Goal: Task Accomplishment & Management: Complete application form

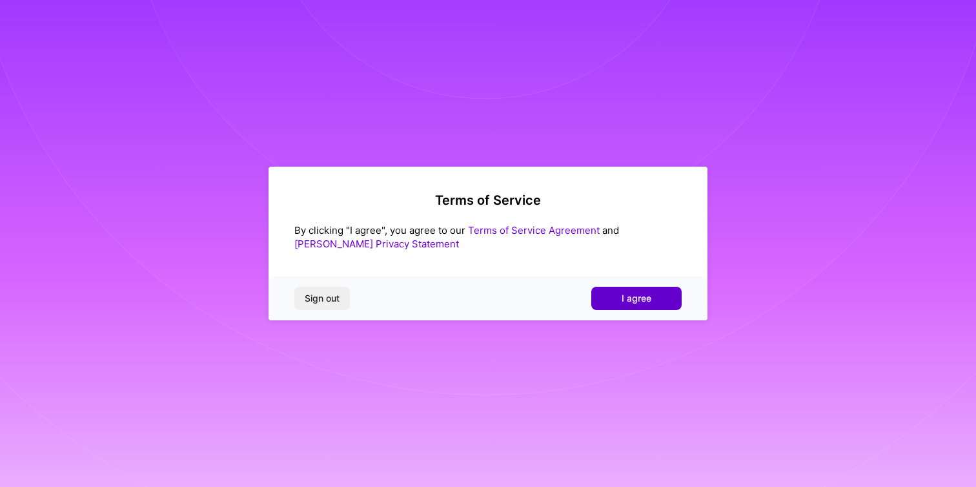
click at [594, 308] on button "I agree" at bounding box center [636, 298] width 90 height 23
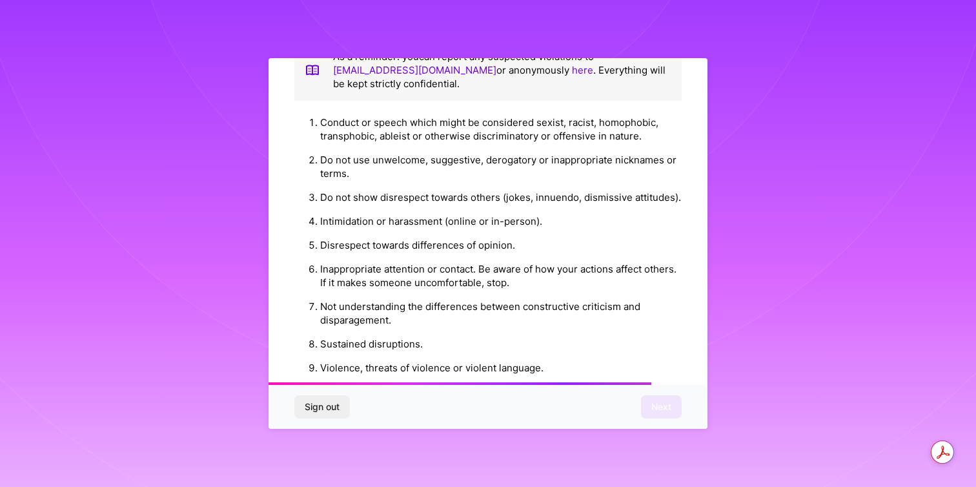
scroll to position [1405, 0]
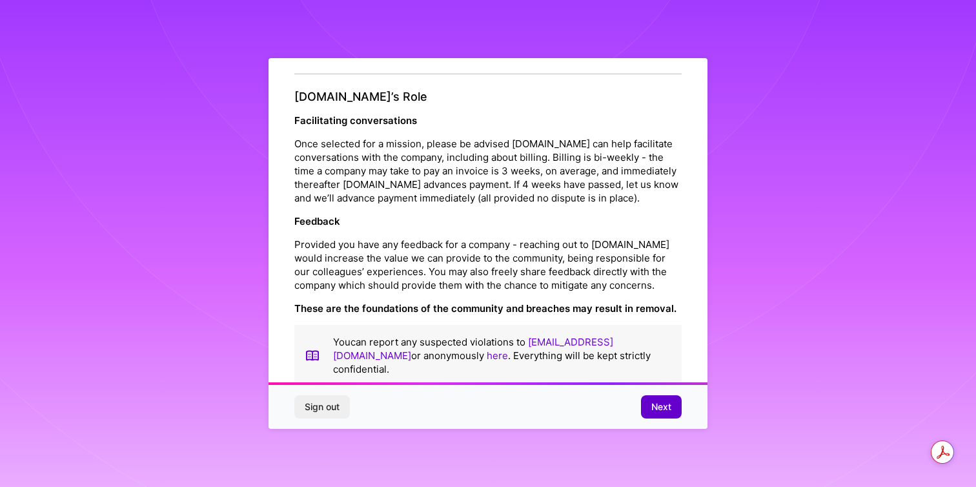
click at [645, 403] on button "Next" at bounding box center [661, 406] width 41 height 23
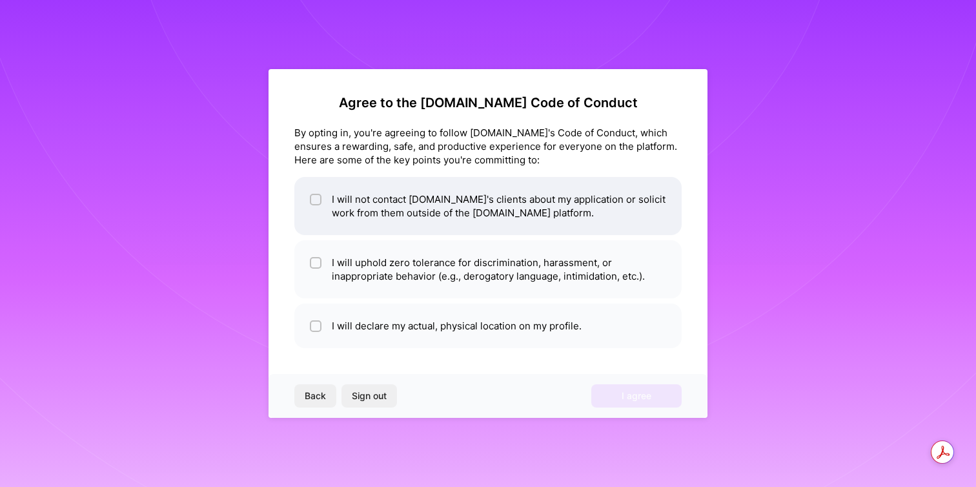
click at [388, 223] on li "I will not contact [DOMAIN_NAME]'s clients about my application or solicit work…" at bounding box center [487, 206] width 387 height 58
checkbox input "true"
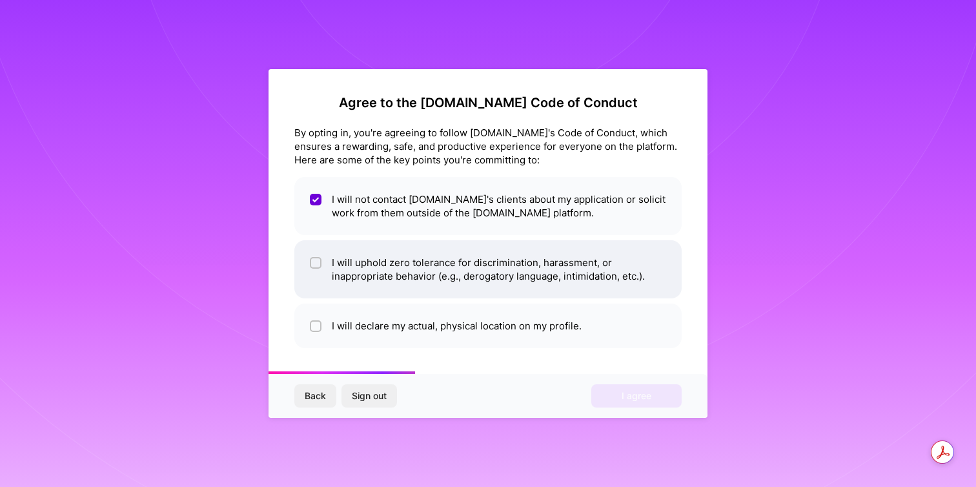
click at [384, 268] on li "I will uphold zero tolerance for discrimination, harassment, or inappropriate b…" at bounding box center [487, 269] width 387 height 58
checkbox input "true"
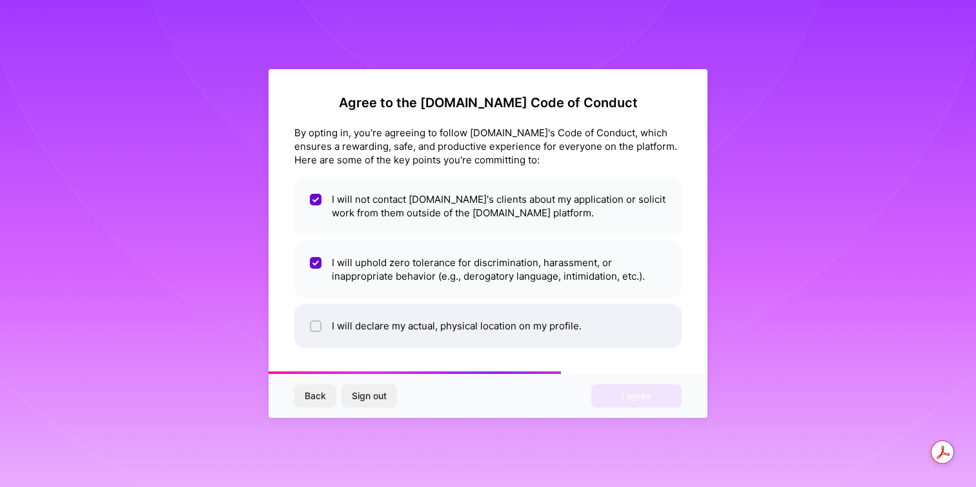
click at [385, 333] on li "I will declare my actual, physical location on my profile." at bounding box center [487, 325] width 387 height 45
checkbox input "true"
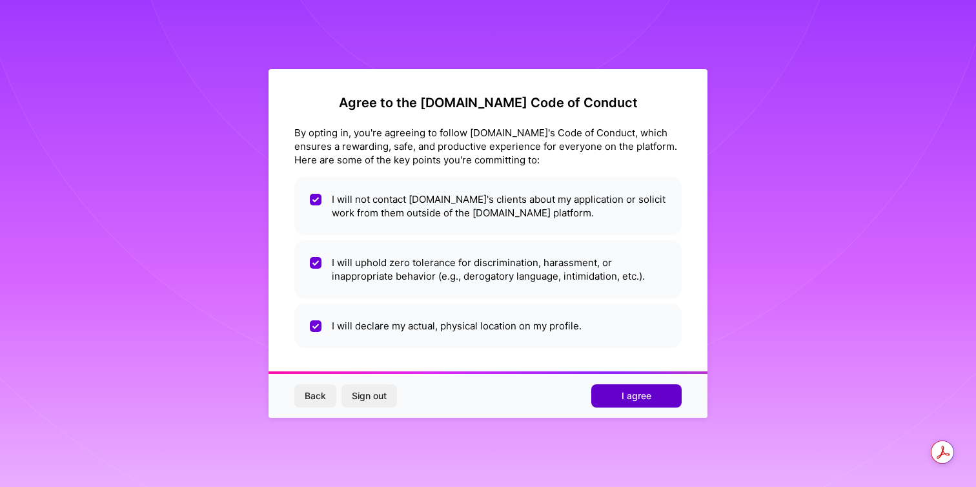
click at [618, 399] on button "I agree" at bounding box center [636, 395] width 90 height 23
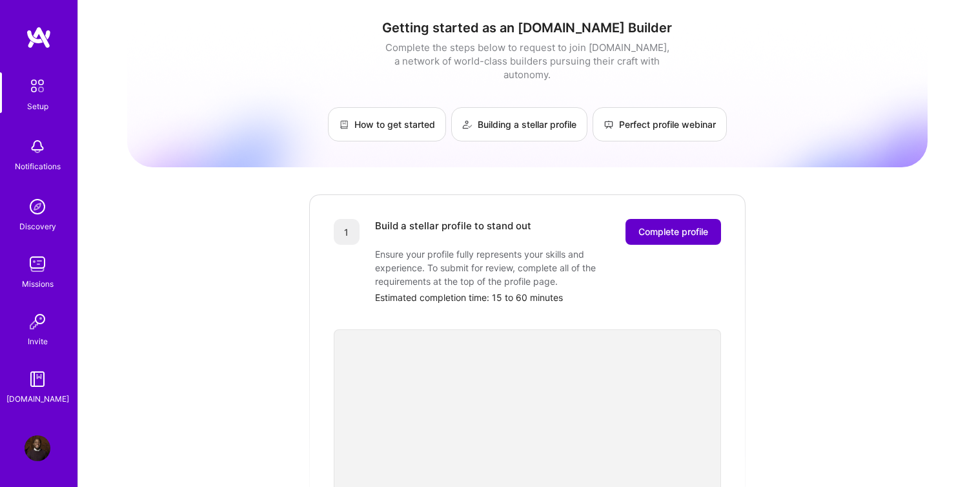
click at [690, 225] on span "Complete profile" at bounding box center [673, 231] width 70 height 13
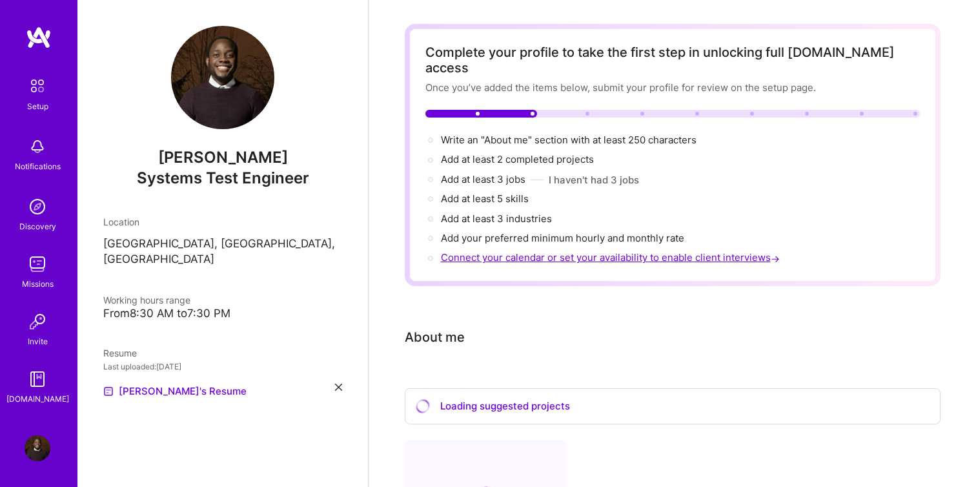
scroll to position [41, 0]
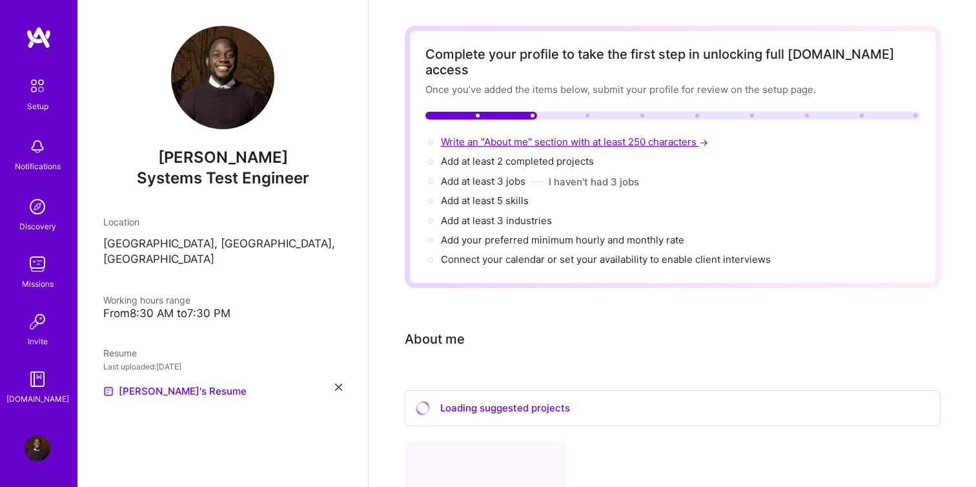
click at [516, 136] on span "Write an "About me" section with at least 250 characters →" at bounding box center [576, 142] width 270 height 12
select select "US"
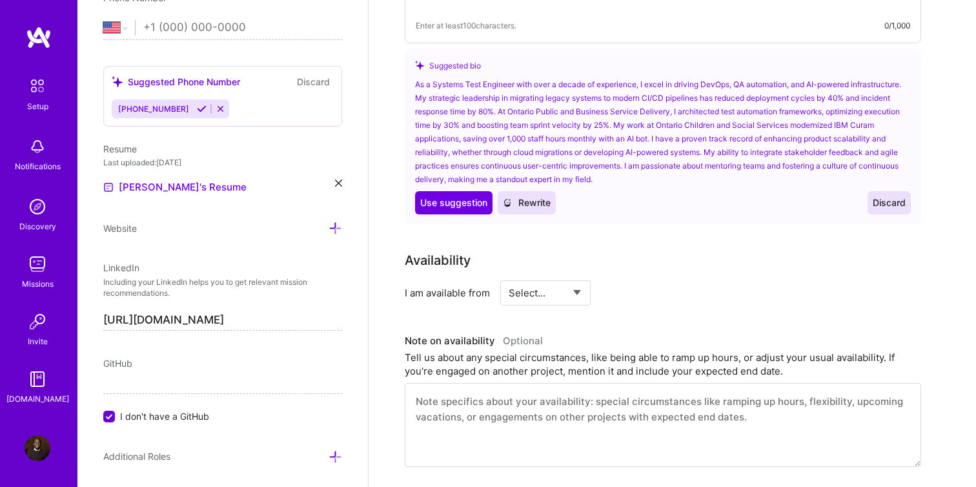
scroll to position [452, 0]
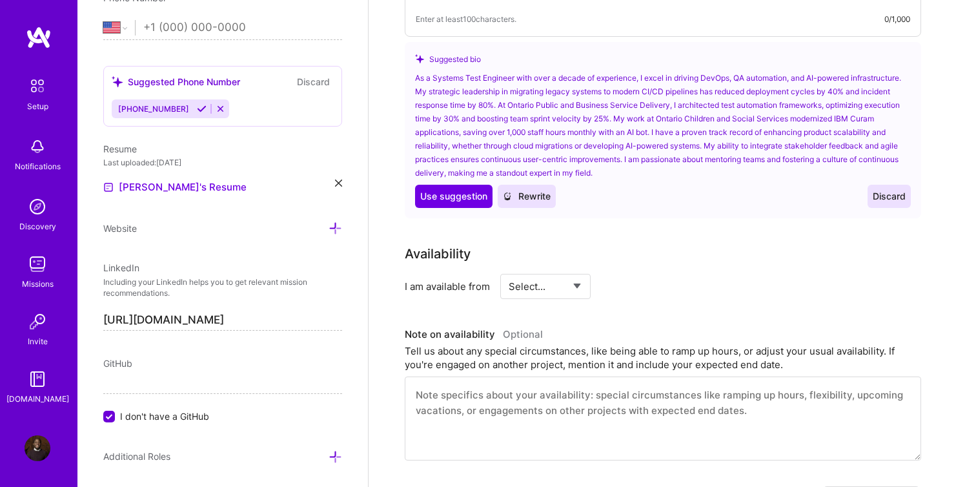
click at [549, 270] on select "Select... Right Now Future Date Not Available" at bounding box center [546, 286] width 74 height 33
select select "Right Now"
click at [509, 270] on select "Select... Right Now Future Date Not Available" at bounding box center [546, 286] width 74 height 33
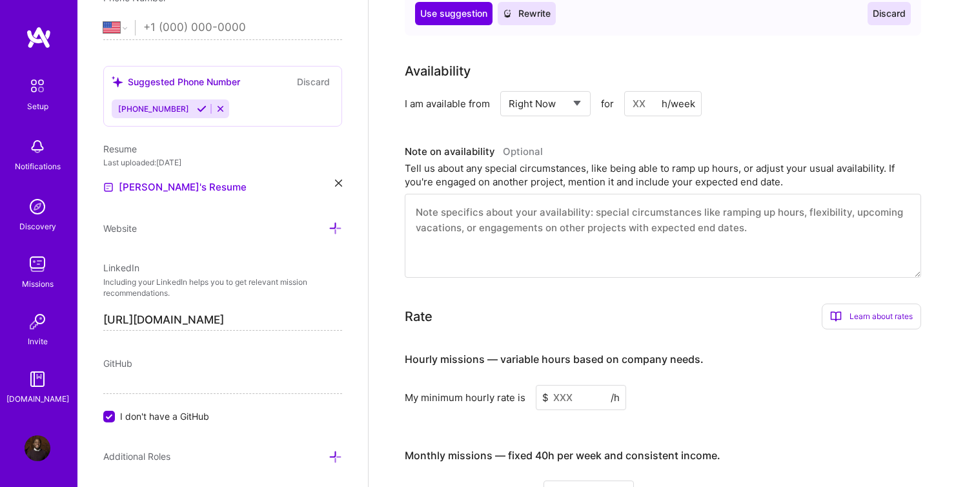
scroll to position [663, 0]
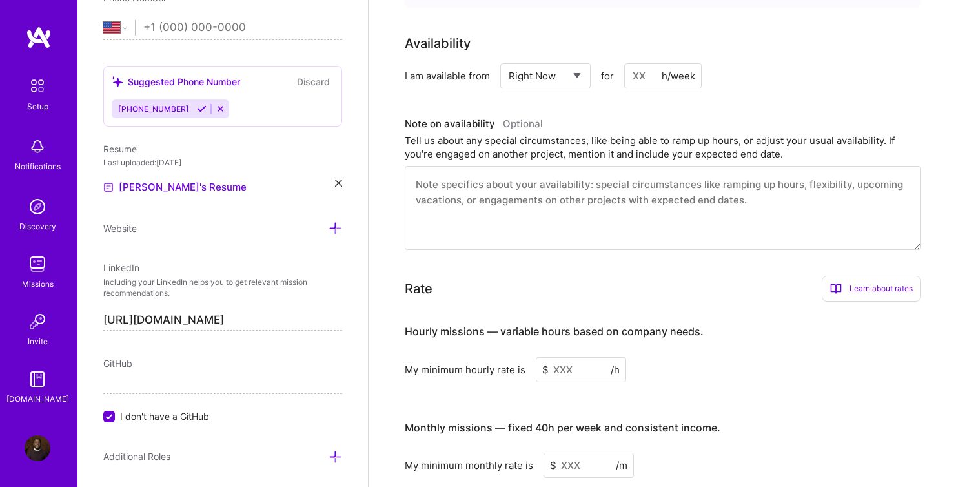
click at [573, 358] on input at bounding box center [581, 369] width 90 height 25
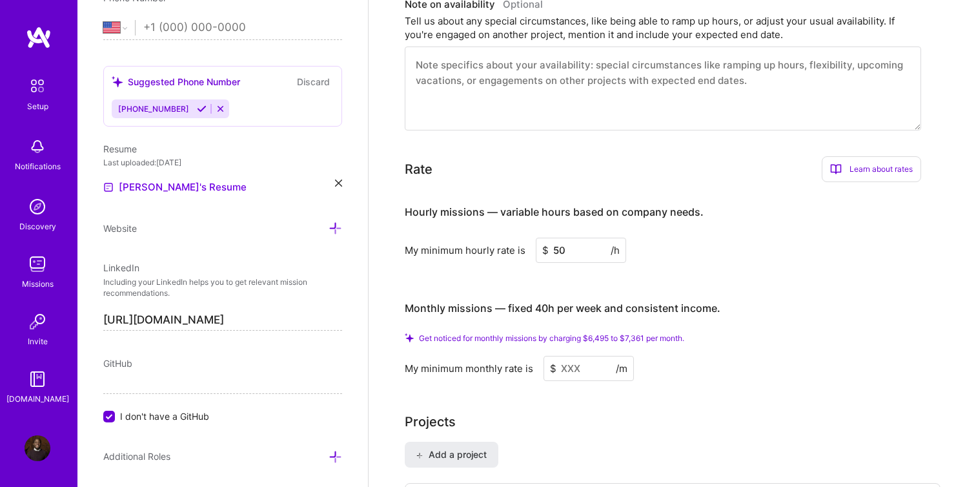
scroll to position [780, 0]
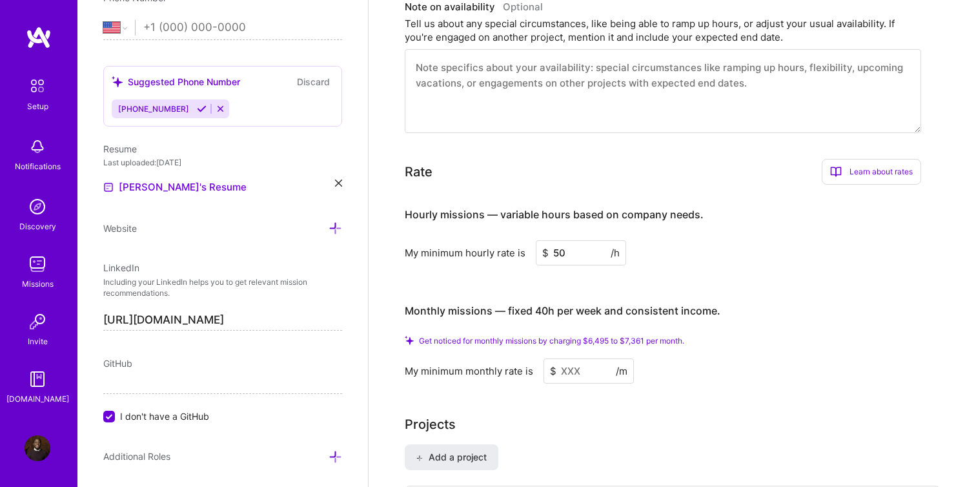
type input "5"
type input "40"
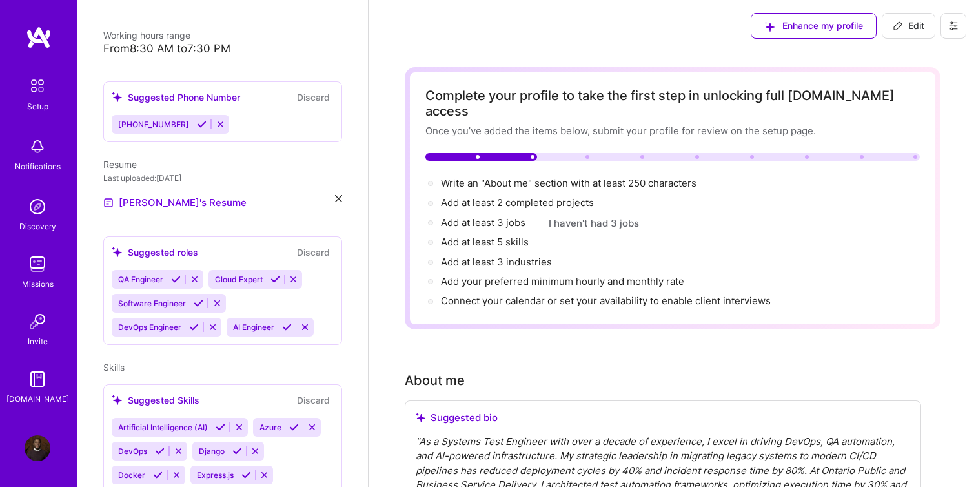
scroll to position [0, 0]
click at [647, 177] on span "Write an "About me" section with at least 250 characters →" at bounding box center [576, 183] width 270 height 12
select select "US"
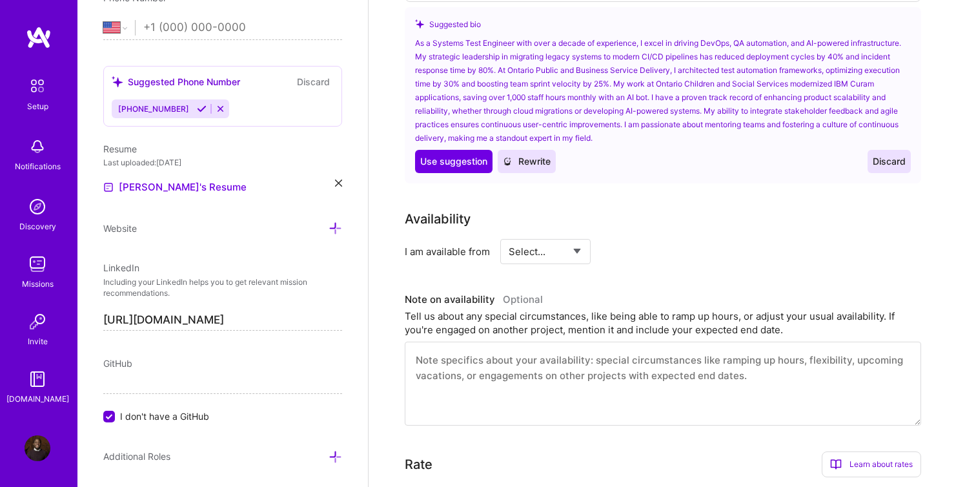
scroll to position [506, 0]
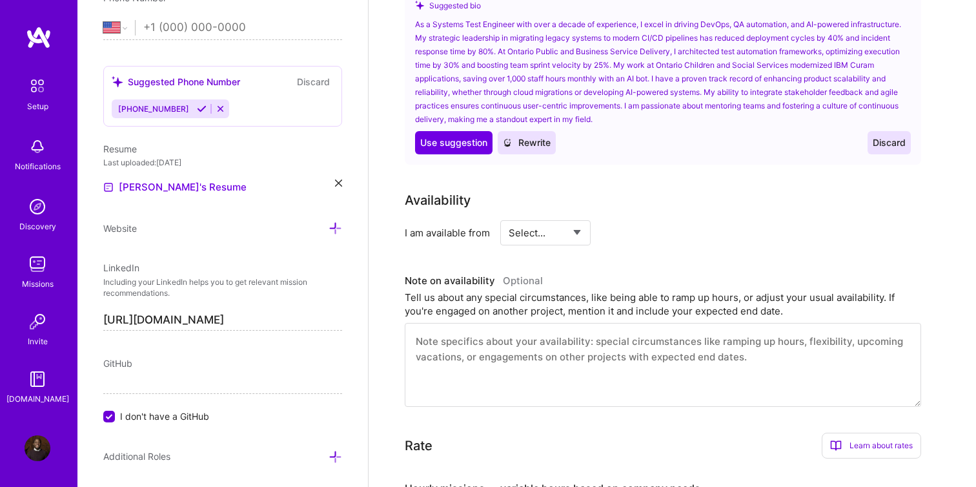
click at [568, 221] on select "Select... Right Now Future Date Not Available" at bounding box center [546, 232] width 74 height 33
select select "Right Now"
click at [509, 216] on select "Select... Right Now Future Date Not Available" at bounding box center [546, 232] width 74 height 33
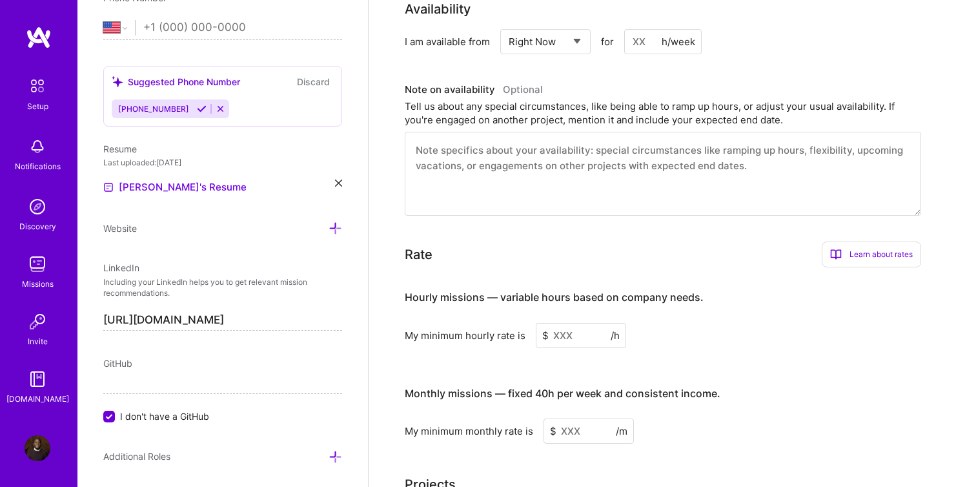
scroll to position [717, 0]
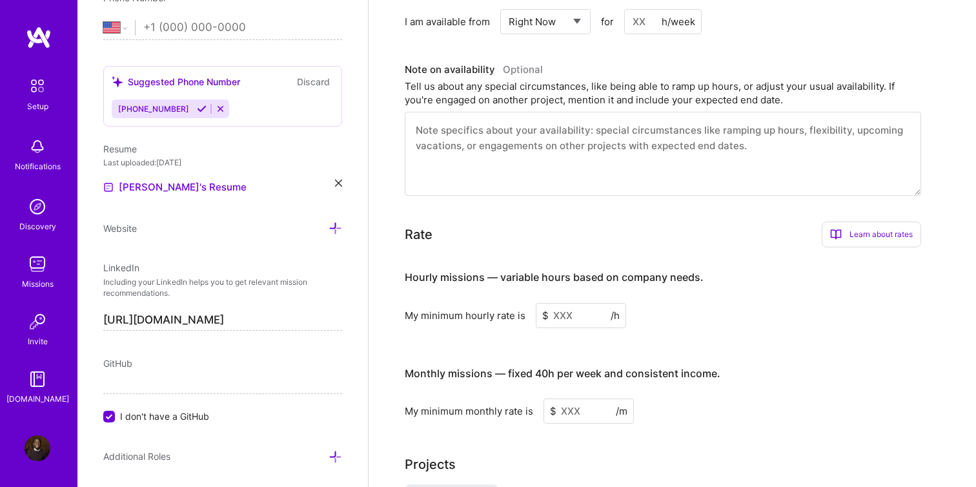
click at [574, 304] on input at bounding box center [581, 315] width 90 height 25
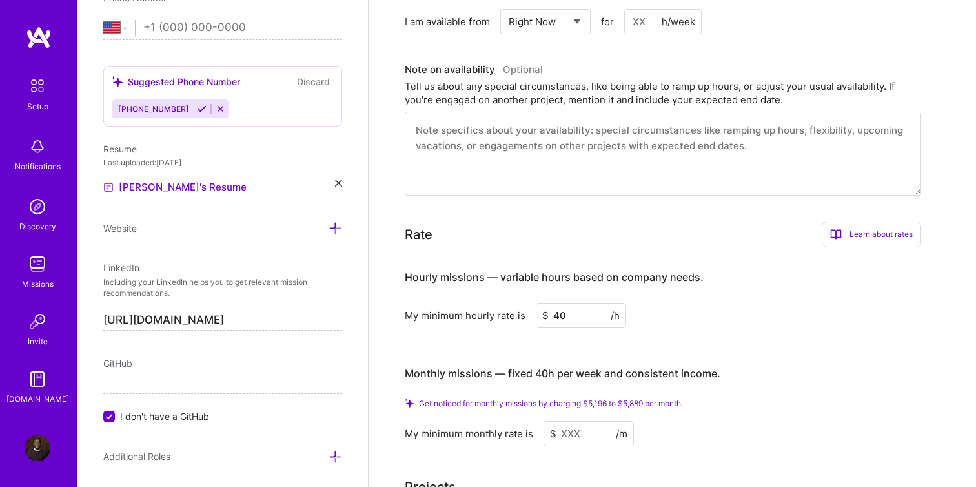
type input "40"
click at [568, 421] on input at bounding box center [588, 433] width 90 height 25
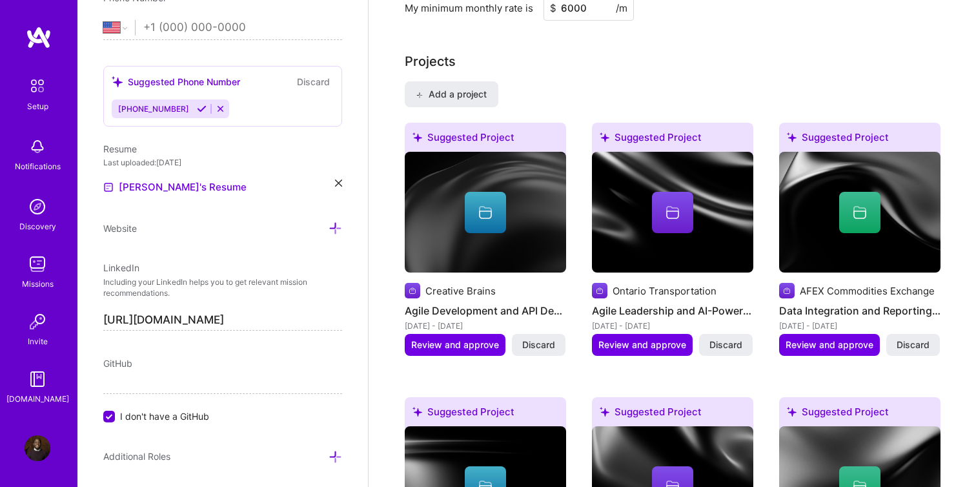
scroll to position [1104, 0]
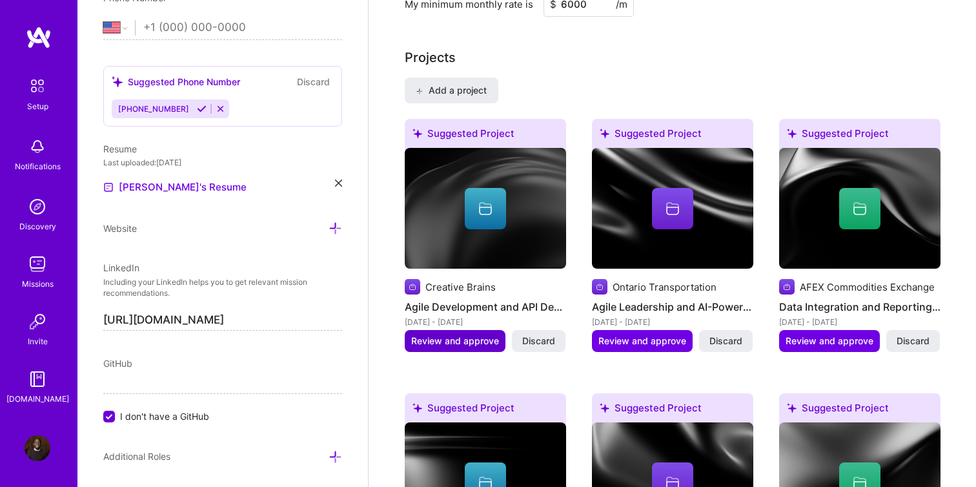
type input "6000"
click at [464, 330] on button "Review and approve" at bounding box center [455, 341] width 101 height 22
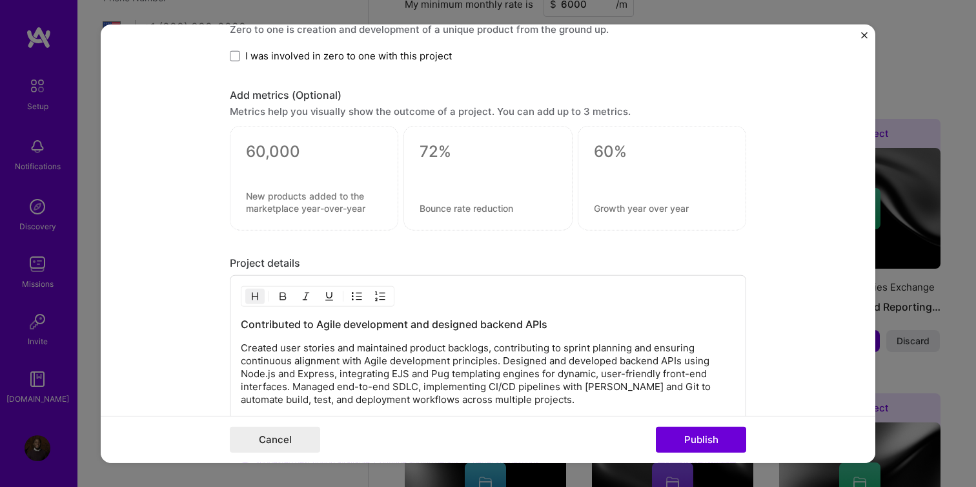
scroll to position [1297, 0]
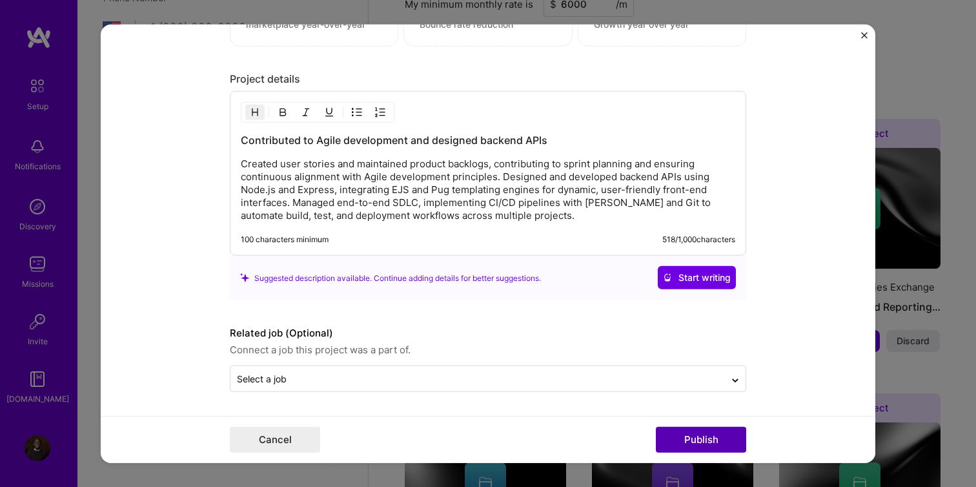
click at [696, 441] on button "Publish" at bounding box center [701, 439] width 90 height 26
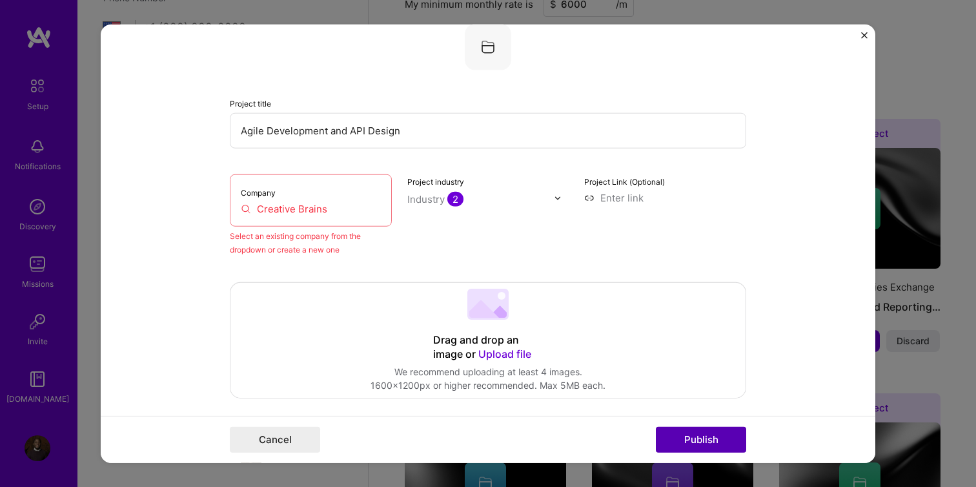
scroll to position [85, 0]
click at [863, 34] on img "Close" at bounding box center [864, 35] width 6 height 6
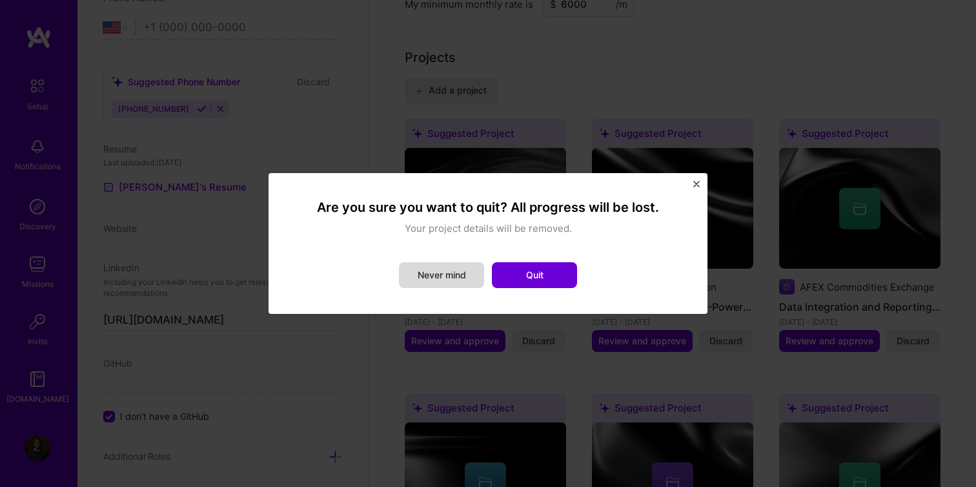
click at [469, 278] on button "Never mind" at bounding box center [441, 275] width 85 height 26
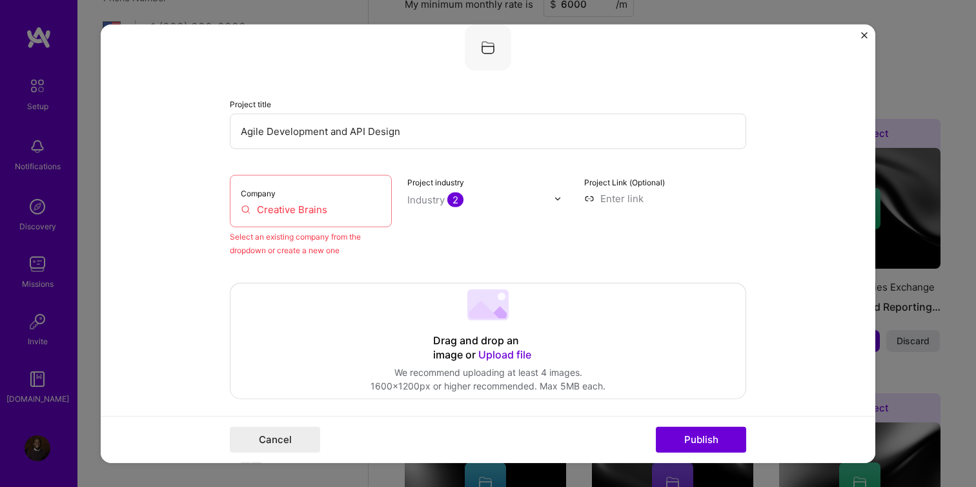
click at [870, 30] on form "Editing suggested project This project is suggested based on your LinkedIn, res…" at bounding box center [488, 244] width 774 height 438
click at [863, 32] on img "Close" at bounding box center [864, 35] width 6 height 6
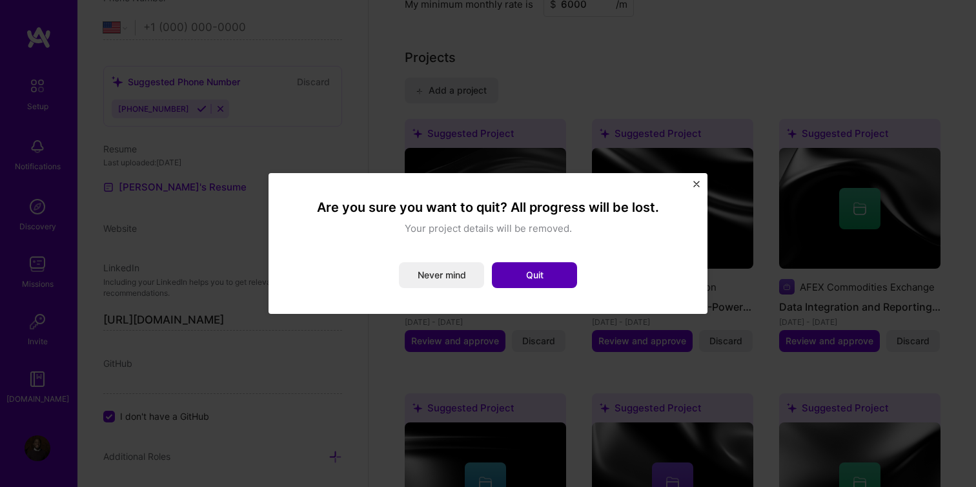
click at [560, 272] on button "Quit" at bounding box center [534, 275] width 85 height 26
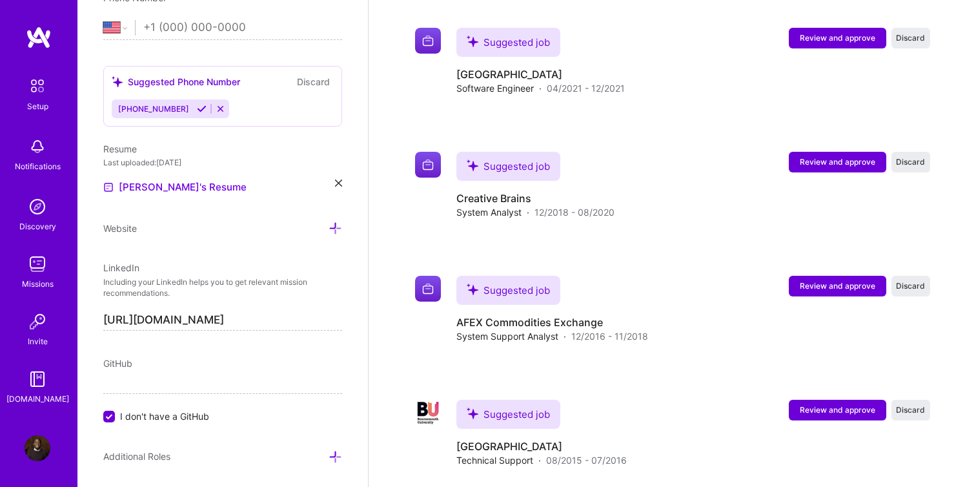
scroll to position [2769, 0]
